Goal: Task Accomplishment & Management: Manage account settings

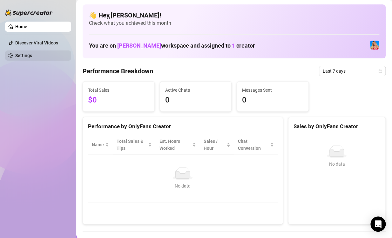
click at [32, 58] on link "Settings" at bounding box center [23, 55] width 17 height 5
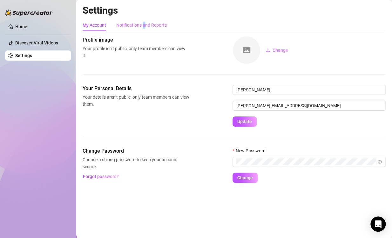
drag, startPoint x: 145, startPoint y: 18, endPoint x: 142, endPoint y: 27, distance: 10.0
click at [142, 27] on div "Settings My Account Notifications and Reports Profile image Your profile isn’t …" at bounding box center [234, 97] width 303 height 186
click at [142, 27] on div "Notifications and Reports" at bounding box center [141, 25] width 51 height 7
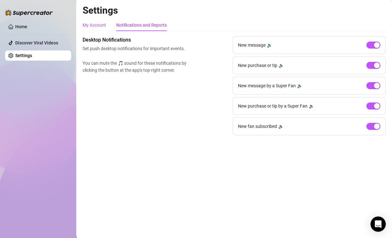
click at [93, 24] on div "My Account" at bounding box center [95, 25] width 24 height 7
